Goal: Obtain resource: Download file/media

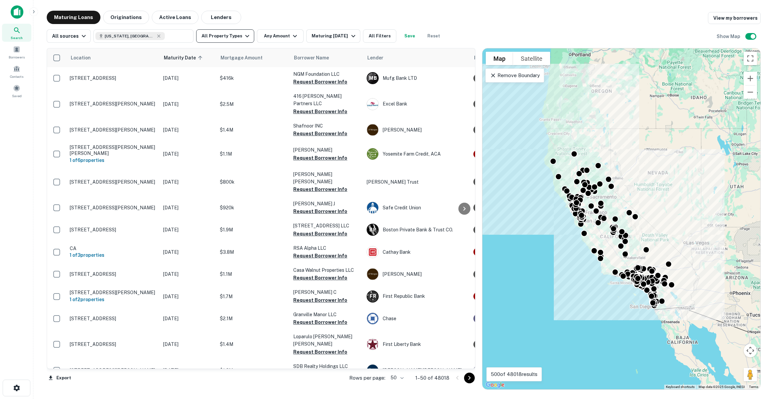
click at [215, 31] on button "All Property Types" at bounding box center [225, 35] width 58 height 13
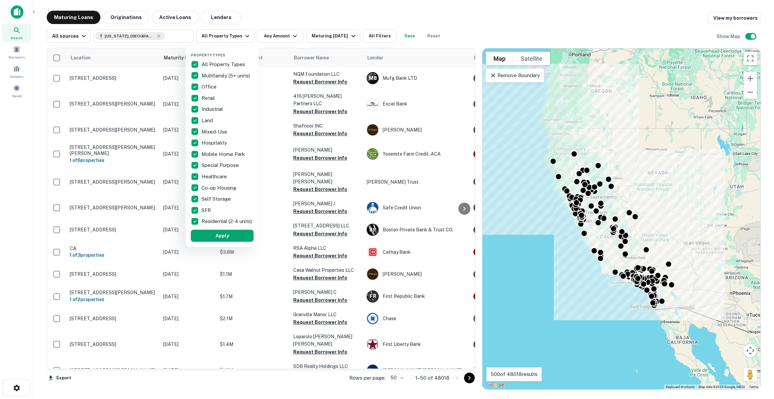
click at [207, 62] on p "All Property Types" at bounding box center [223, 64] width 45 height 8
click at [203, 120] on p "Land" at bounding box center [207, 120] width 13 height 8
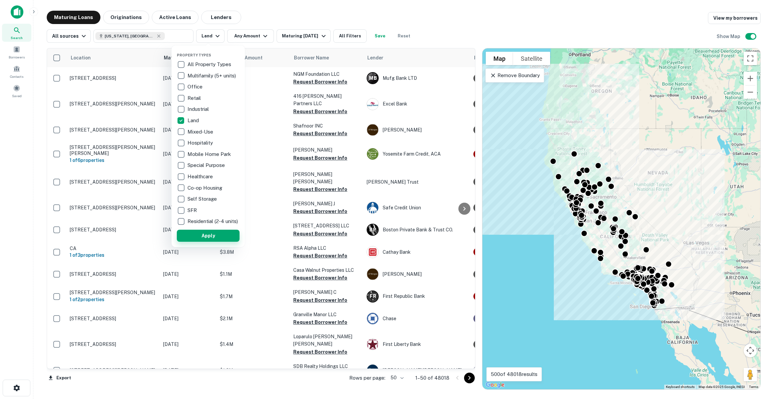
click at [197, 239] on button "Apply" at bounding box center [208, 235] width 63 height 12
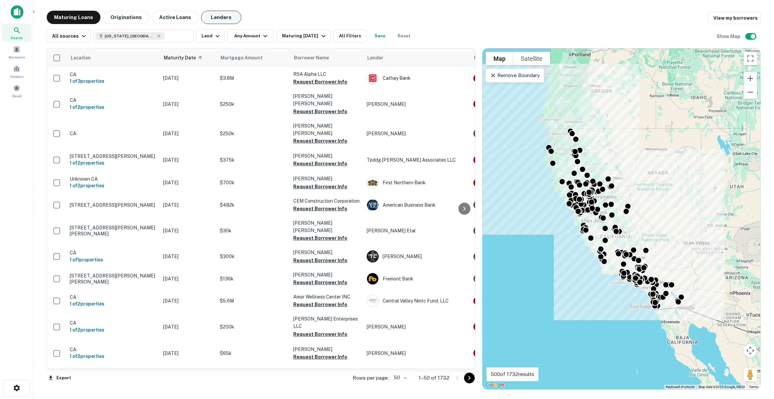
click at [213, 15] on button "Lenders" at bounding box center [221, 17] width 40 height 13
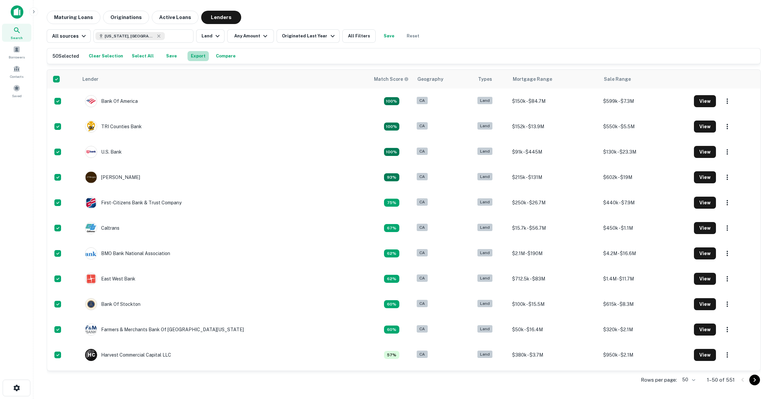
click at [197, 59] on button "Export" at bounding box center [197, 56] width 21 height 10
click at [210, 38] on button "Land" at bounding box center [210, 35] width 28 height 13
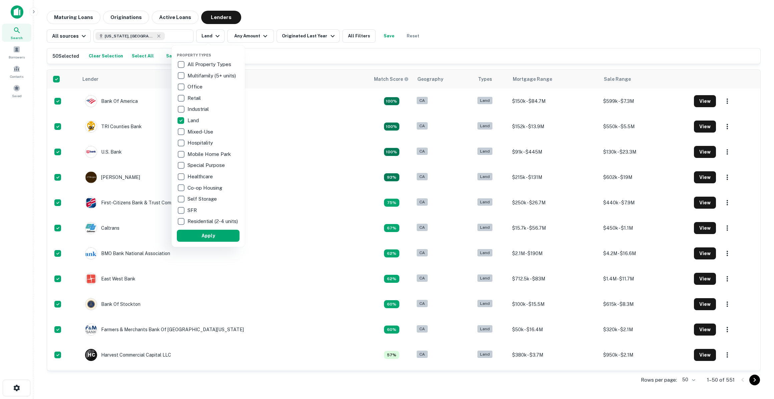
click at [265, 48] on div at bounding box center [387, 199] width 774 height 399
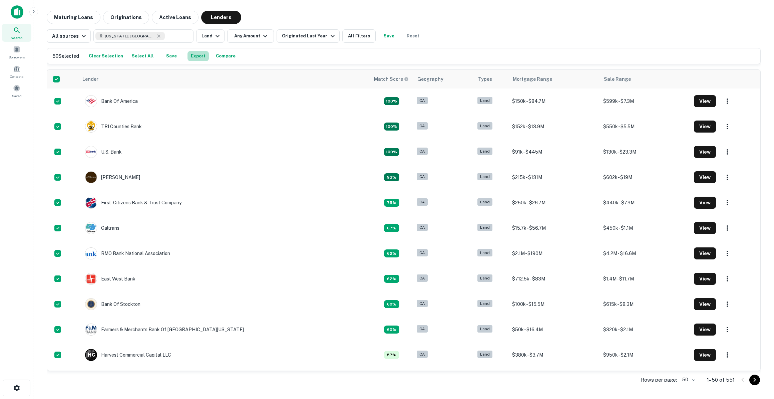
click at [200, 54] on button "Export" at bounding box center [197, 56] width 21 height 10
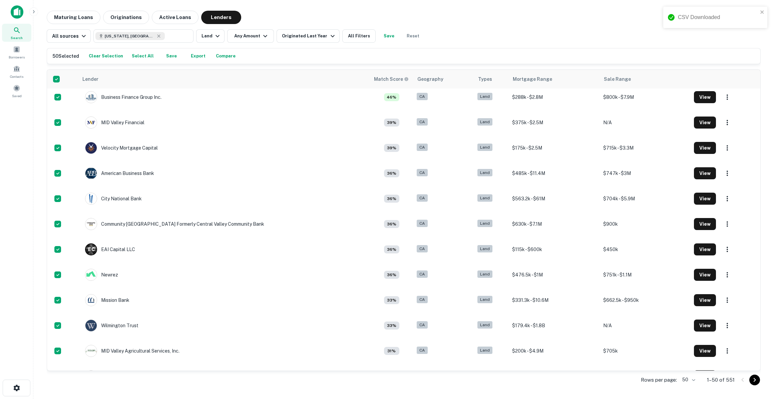
scroll to position [258, 0]
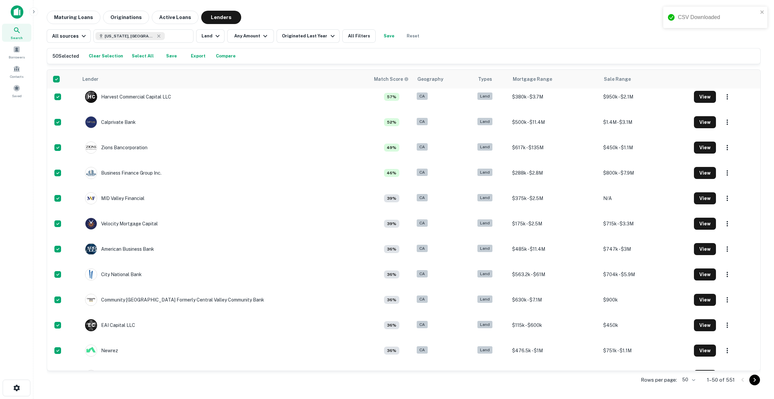
click at [602, 32] on div "All sources [US_STATE], [GEOGRAPHIC_DATA] ​ Land Any Amount Originated Last Yea…" at bounding box center [404, 33] width 714 height 19
click at [765, 13] on div "CSV Downloaded" at bounding box center [715, 17] width 104 height 21
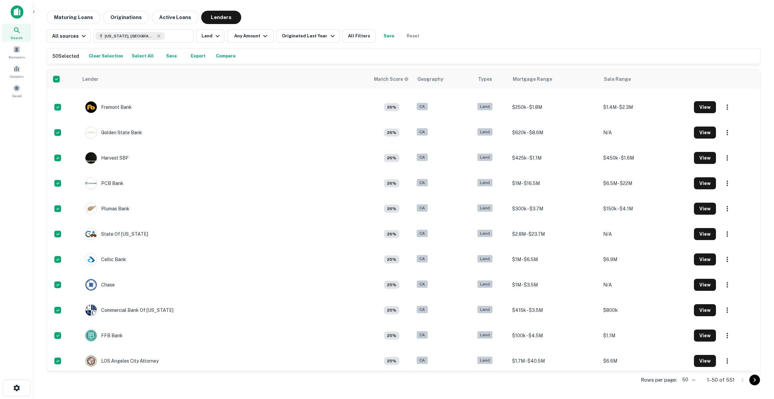
scroll to position [834, 0]
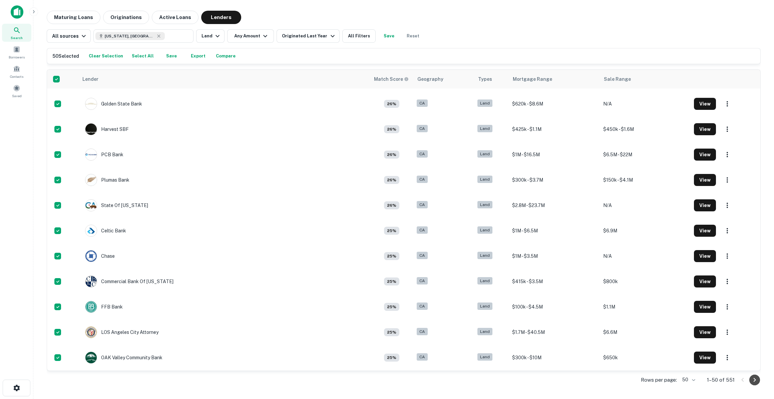
click at [759, 380] on button "Go to next page" at bounding box center [754, 379] width 11 height 11
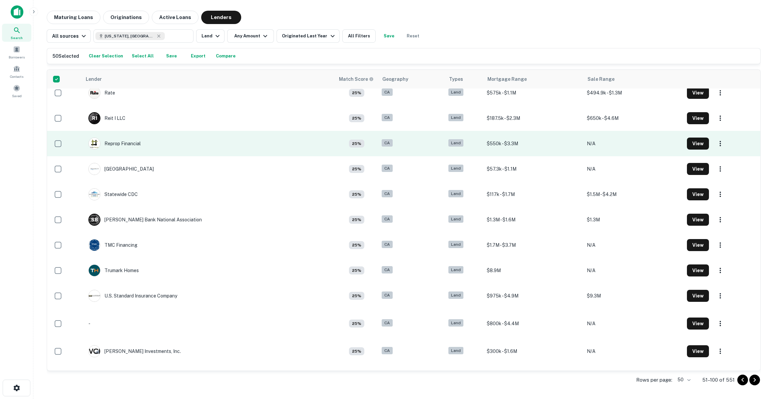
scroll to position [990, 0]
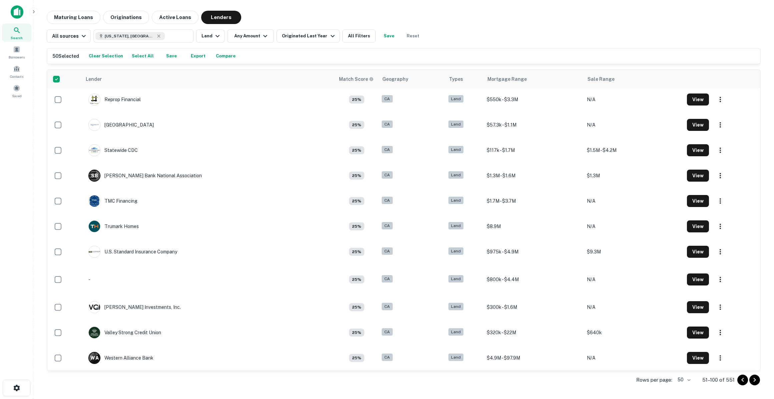
click at [754, 382] on icon "Go to next page" at bounding box center [754, 380] width 8 height 8
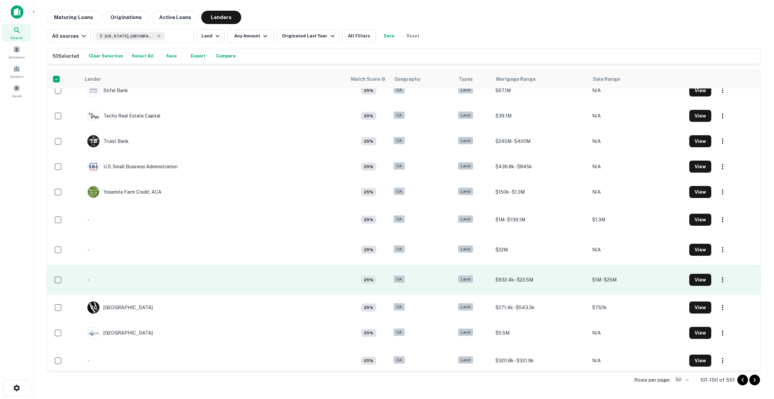
scroll to position [1004, 0]
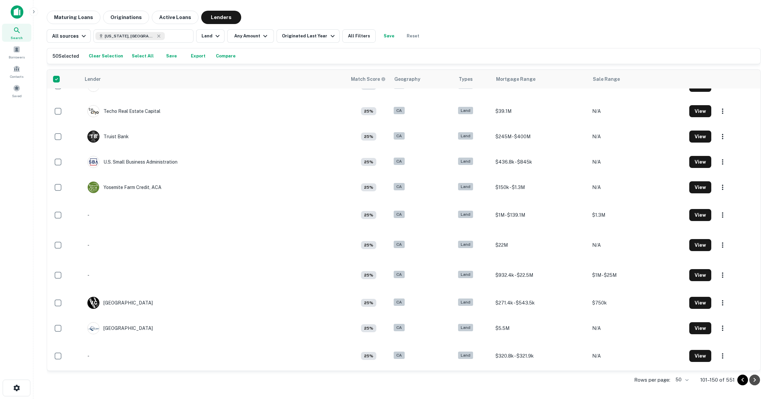
click at [757, 378] on icon "Go to next page" at bounding box center [754, 380] width 8 height 8
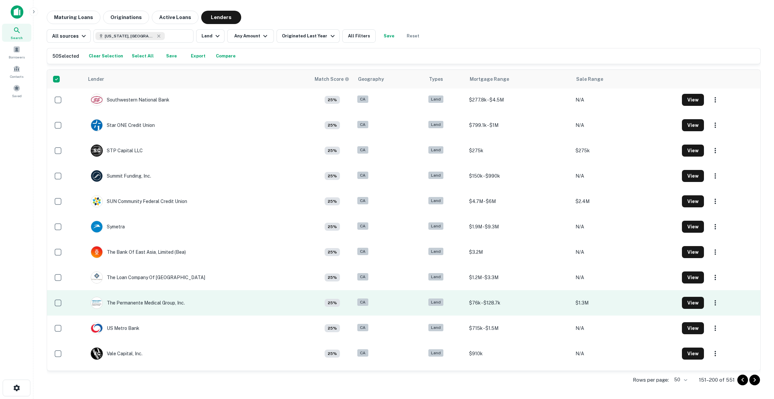
scroll to position [985, 0]
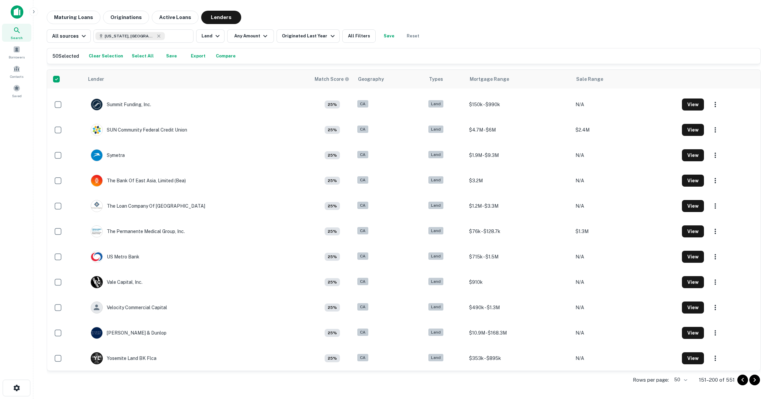
click at [757, 377] on icon "Go to next page" at bounding box center [754, 380] width 8 height 8
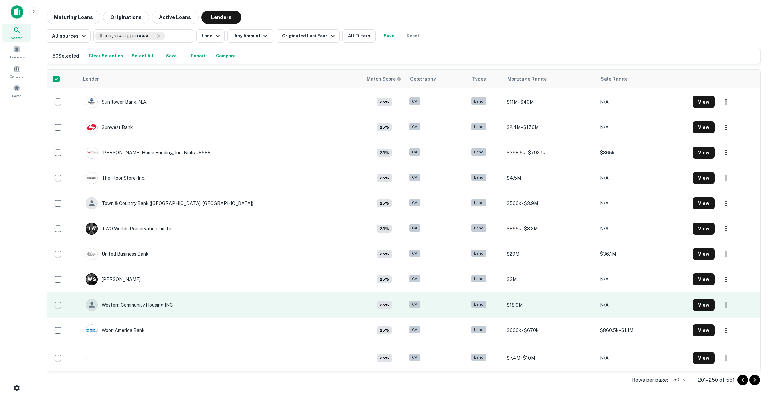
scroll to position [990, 0]
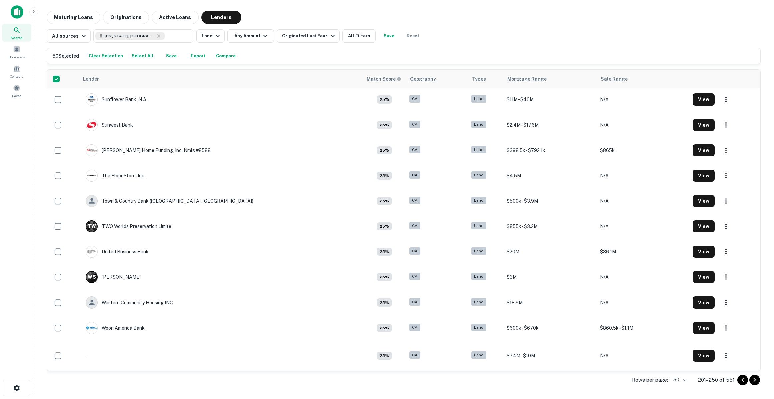
click at [752, 379] on icon "Go to next page" at bounding box center [754, 380] width 8 height 8
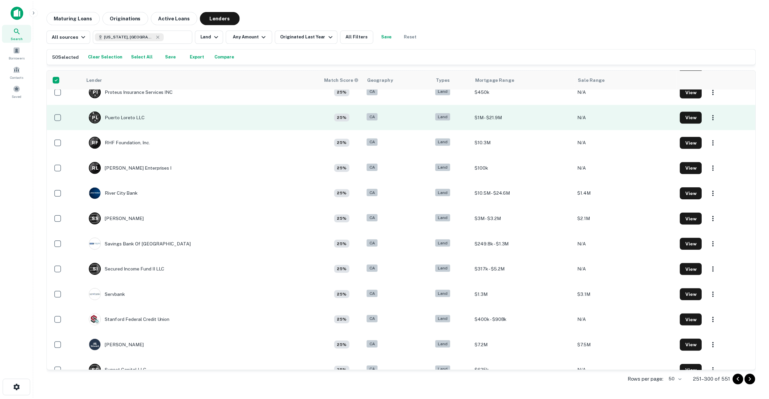
scroll to position [864, 0]
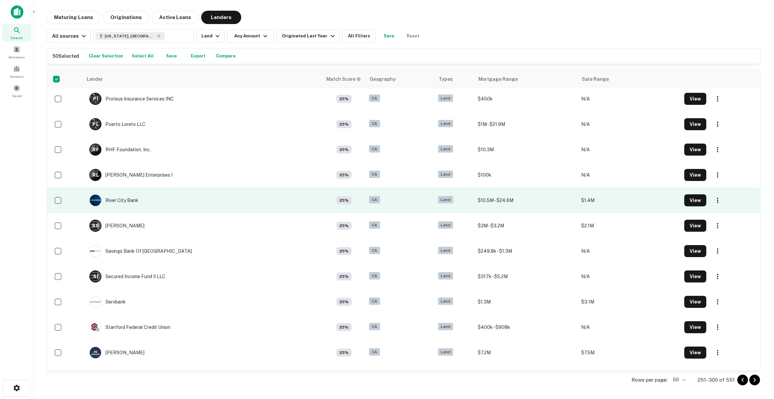
click at [218, 200] on td "River City Bank" at bounding box center [202, 199] width 239 height 25
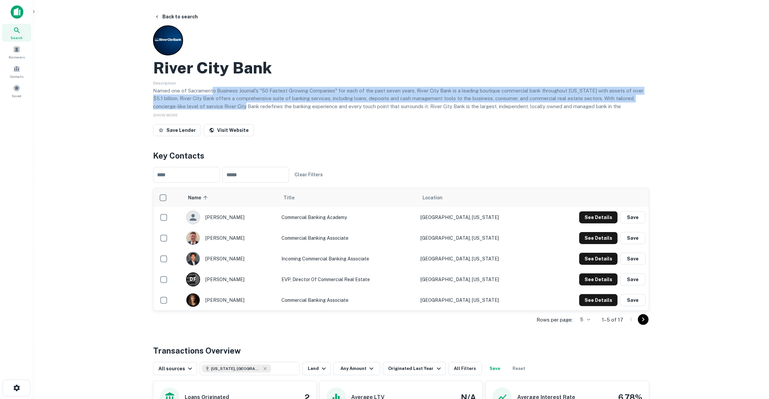
drag, startPoint x: 212, startPoint y: 89, endPoint x: 220, endPoint y: 105, distance: 17.8
click at [220, 105] on p "Named one of Sacramento Business Journal's "50 Fastest Growing Companies" for e…" at bounding box center [401, 102] width 496 height 31
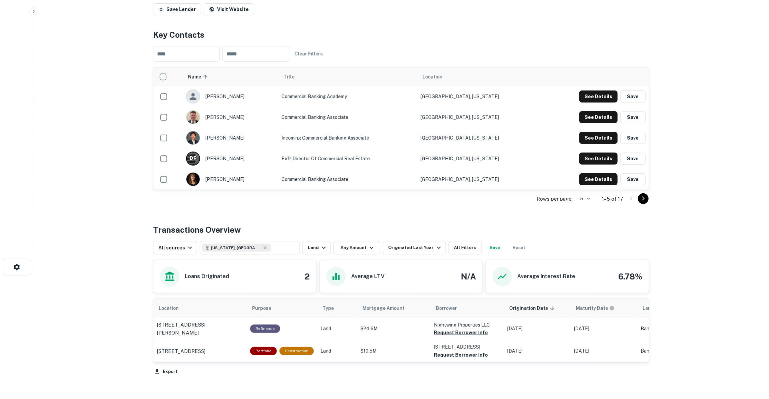
scroll to position [60, 0]
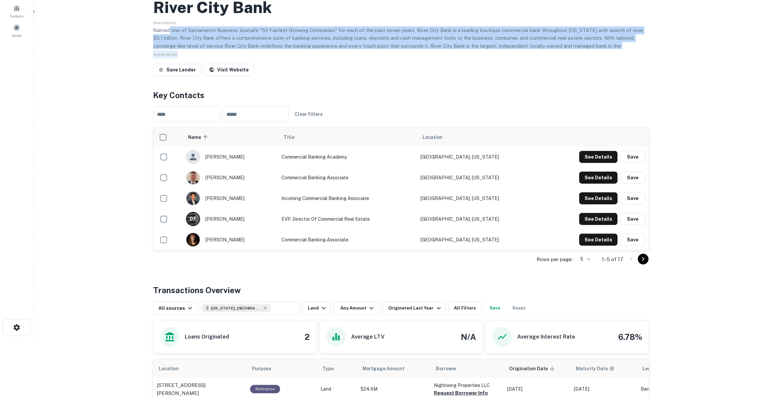
drag, startPoint x: 169, startPoint y: 29, endPoint x: 285, endPoint y: 49, distance: 117.8
click at [285, 49] on div "River City Bank Description Named one of Sacramento Business Journal's "50 Fast…" at bounding box center [401, 21] width 496 height 113
drag, startPoint x: 285, startPoint y: 49, endPoint x: 321, endPoint y: 56, distance: 36.8
click at [321, 56] on div "SHOW MORE" at bounding box center [401, 54] width 496 height 8
